Goal: Task Accomplishment & Management: Manage account settings

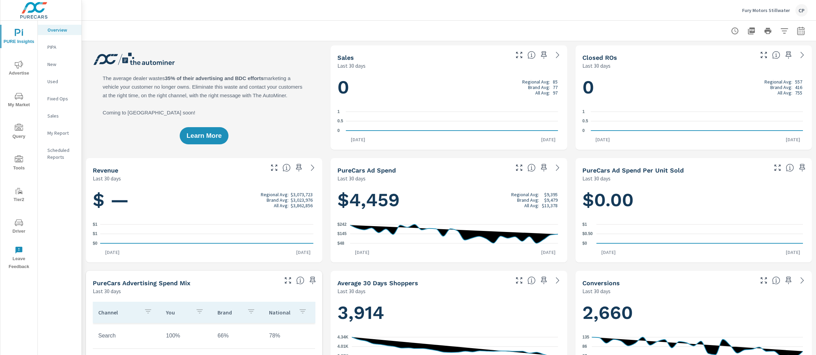
scroll to position [0, 0]
click at [774, 8] on p "Fury Motors Stillwater" at bounding box center [766, 10] width 48 height 6
click at [774, 8] on body "PURE Insights Advertise My Market Query Tools Tier2 Driver Leave Feedback Overv…" at bounding box center [408, 177] width 816 height 355
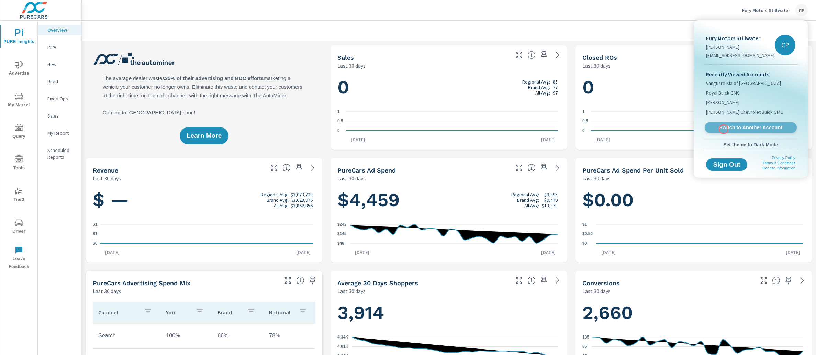
click at [723, 129] on span "Switch to Another Account" at bounding box center [750, 127] width 84 height 7
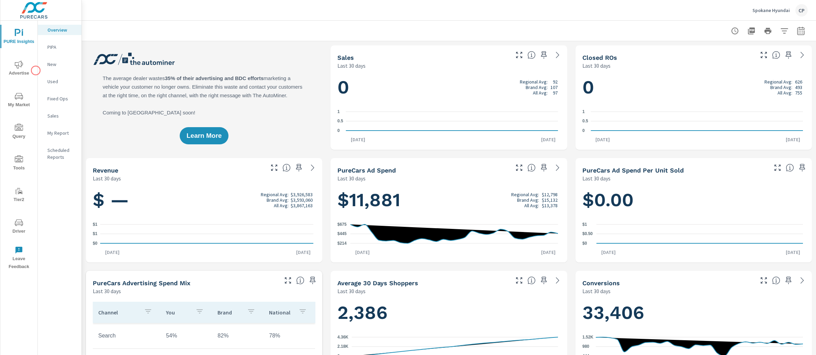
scroll to position [0, 0]
click at [25, 73] on span "Advertise" at bounding box center [18, 68] width 33 height 17
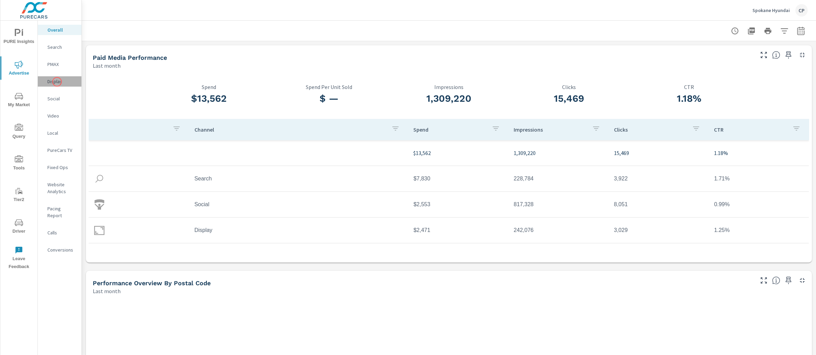
click at [57, 82] on p "Display" at bounding box center [61, 81] width 29 height 7
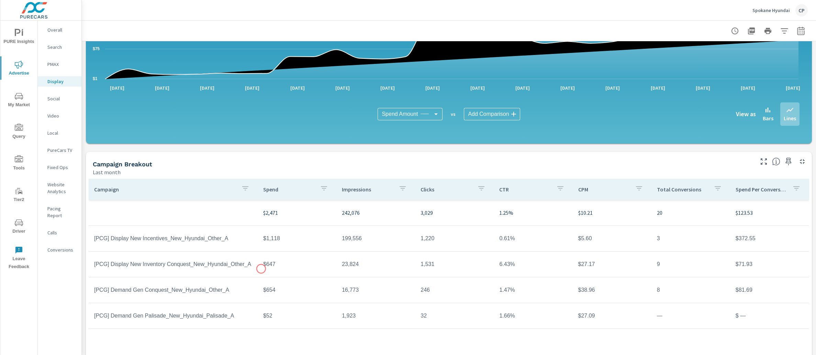
scroll to position [137, 0]
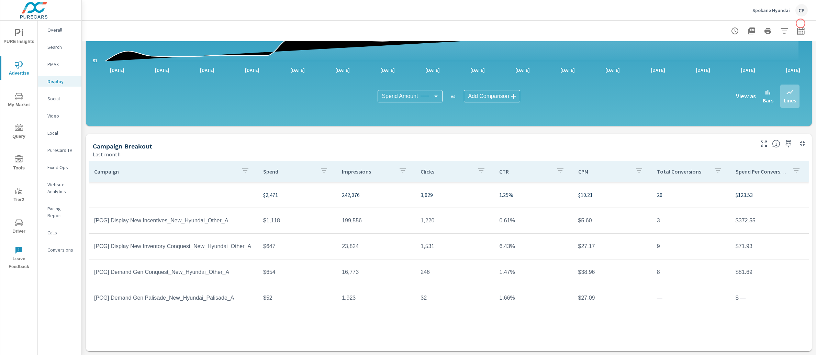
click at [800, 24] on div at bounding box center [768, 31] width 80 height 14
click at [797, 29] on icon "button" at bounding box center [800, 30] width 7 height 8
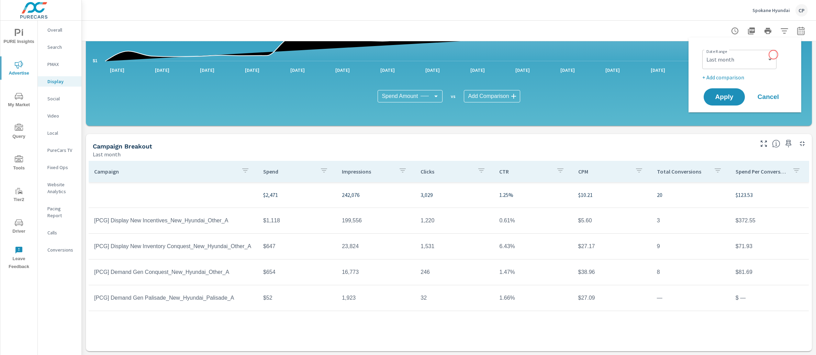
click at [773, 55] on div "Custom Yesterday Last week Last 7 days Last 14 days Last 30 days Last 45 days L…" at bounding box center [739, 59] width 74 height 19
click at [772, 55] on select "Custom Yesterday Last week Last 7 days Last 14 days Last 30 days Last 45 days L…" at bounding box center [739, 60] width 69 height 14
select select "Month to date"
click at [727, 95] on span "Apply" at bounding box center [724, 97] width 28 height 7
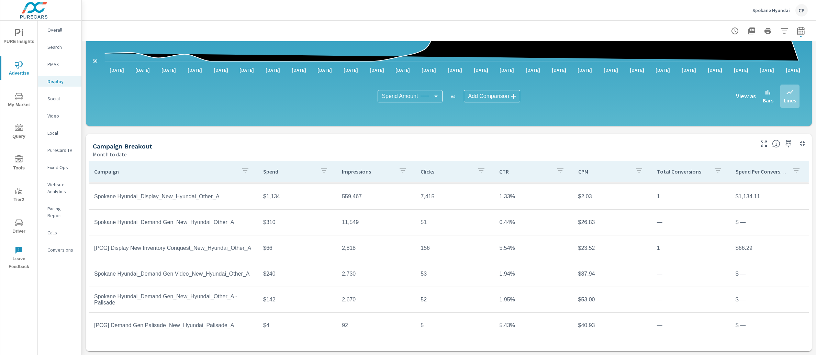
scroll to position [24, 0]
click at [762, 7] on p "Spokane Hyundai" at bounding box center [770, 10] width 37 height 6
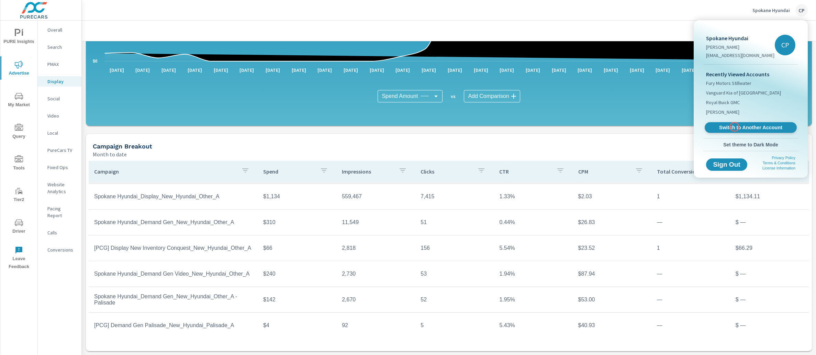
click at [734, 127] on span "Switch to Another Account" at bounding box center [750, 127] width 84 height 7
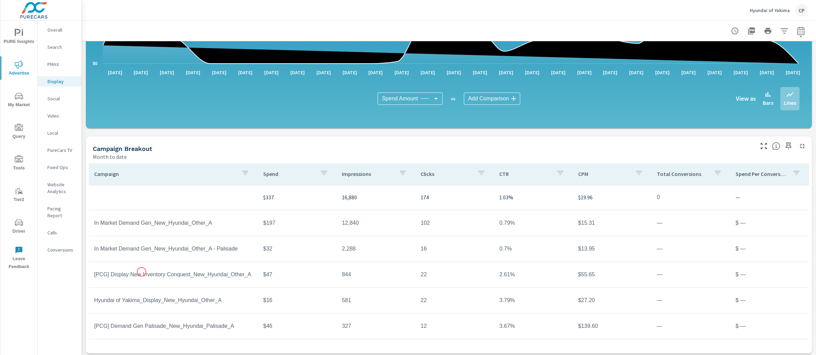
scroll to position [137, 0]
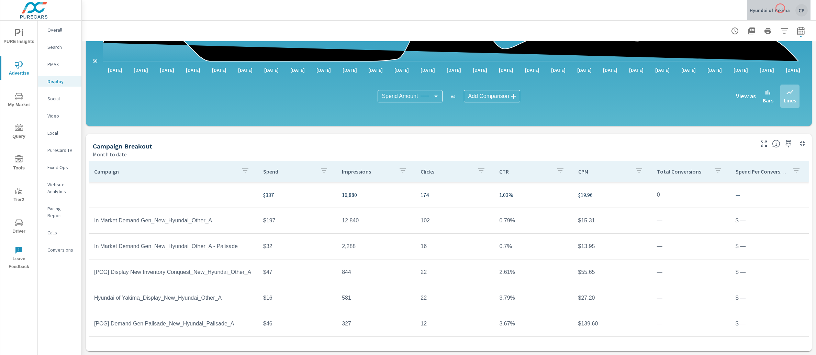
click at [780, 8] on p "Hyundai of Yakima" at bounding box center [769, 10] width 40 height 6
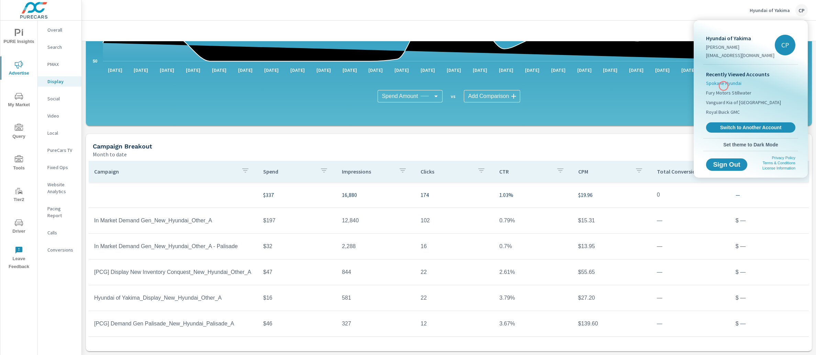
click at [723, 86] on span "Spokane Hyundai" at bounding box center [723, 83] width 35 height 7
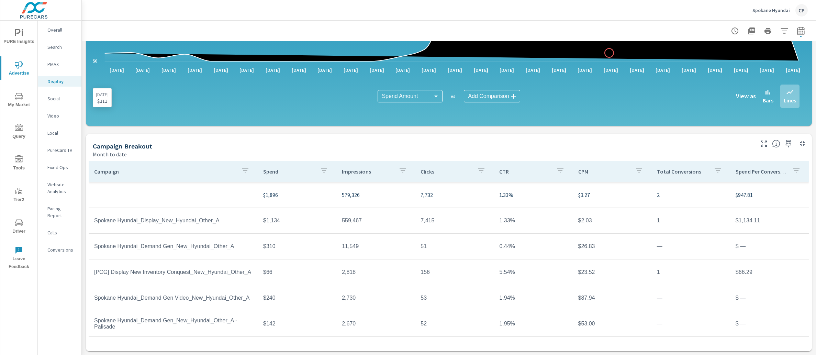
click at [609, 53] on icon at bounding box center [451, 31] width 693 height 60
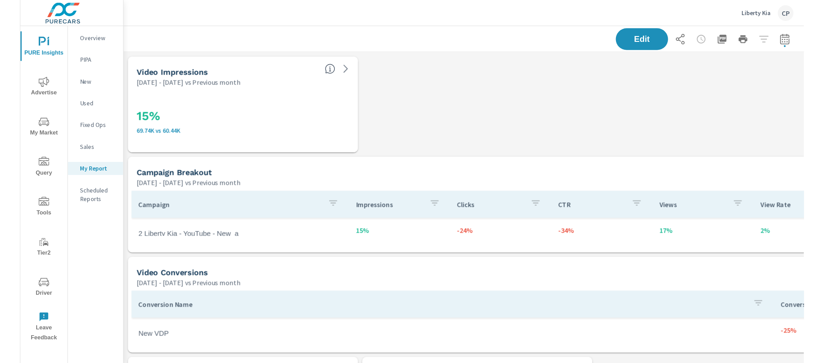
scroll to position [3808, 549]
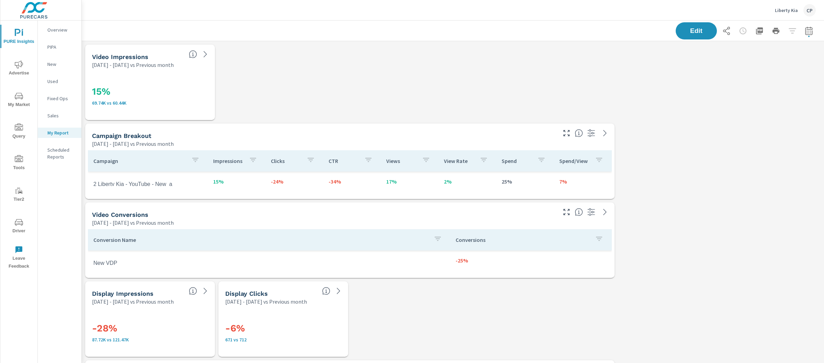
scroll to position [3808, 749]
